Goal: Task Accomplishment & Management: Use online tool/utility

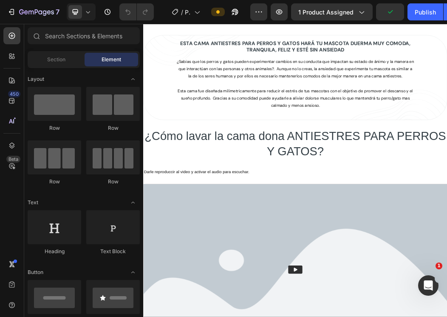
scroll to position [1008, 0]
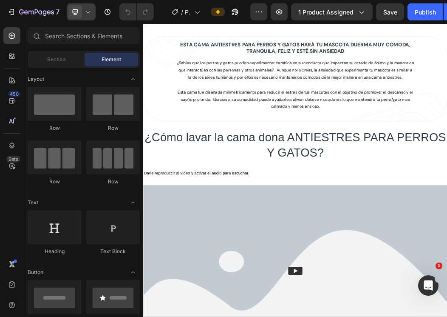
click at [85, 14] on icon at bounding box center [88, 12] width 9 height 9
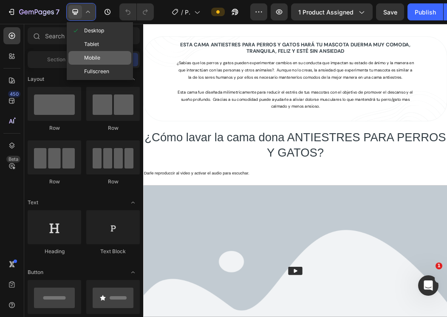
click at [96, 56] on span "Mobile" at bounding box center [92, 58] width 16 height 9
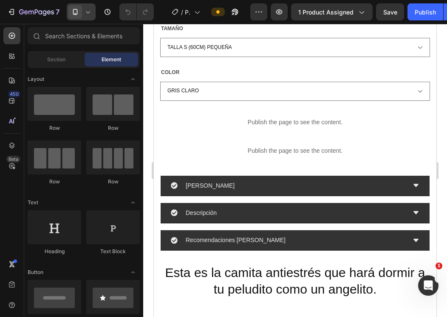
scroll to position [487, 0]
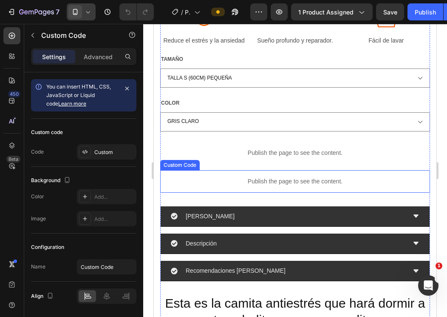
click at [329, 172] on div "Publish the page to see the content." at bounding box center [295, 181] width 270 height 23
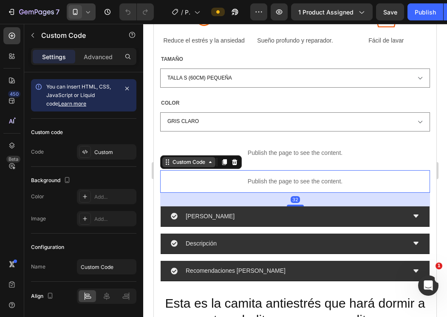
click at [193, 159] on div "Custom Code" at bounding box center [189, 162] width 36 height 8
click at [198, 177] on p "Publish the page to see the content." at bounding box center [295, 181] width 270 height 9
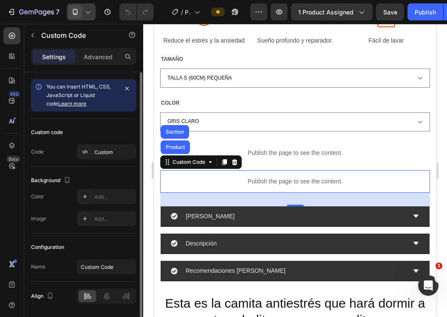
click at [110, 162] on div "Custom code Code Custom" at bounding box center [83, 143] width 105 height 48
click at [108, 153] on div "Custom" at bounding box center [114, 152] width 40 height 8
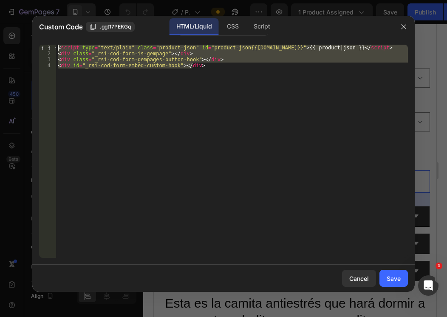
drag, startPoint x: 207, startPoint y: 67, endPoint x: 50, endPoint y: 44, distance: 159.3
click at [50, 44] on div "<div id="_rsi-cod-form-embed-custom-hook"></div> 1 2 3 4 < script type = "text/…" at bounding box center [223, 151] width 383 height 227
type textarea "<script type="text/plain" class="product-json" id="product-json{{[DOMAIN_NAME]}…"
click at [405, 26] on icon "button" at bounding box center [403, 26] width 7 height 7
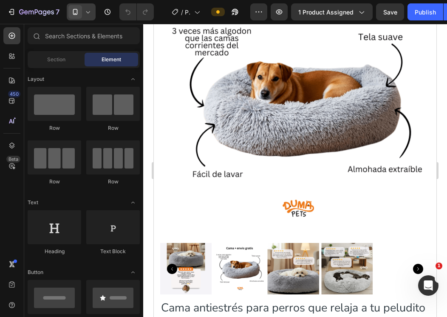
scroll to position [0, 0]
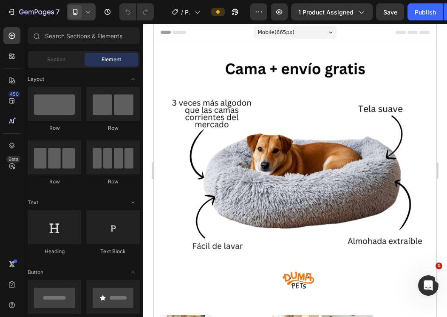
drag, startPoint x: 435, startPoint y: 87, endPoint x: 598, endPoint y: 65, distance: 164.6
click at [16, 12] on div "7" at bounding box center [33, 12] width 52 height 10
